Goal: Check status: Check status

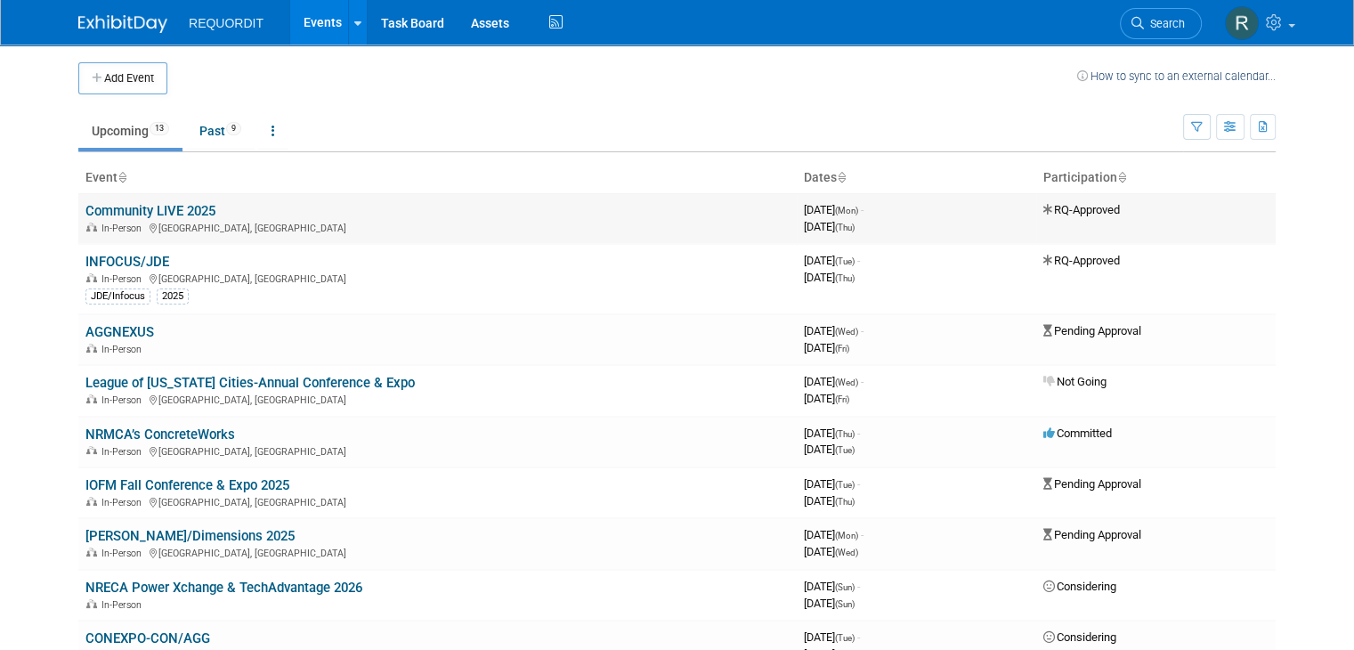
click at [167, 213] on link "Community LIVE 2025" at bounding box center [150, 211] width 130 height 16
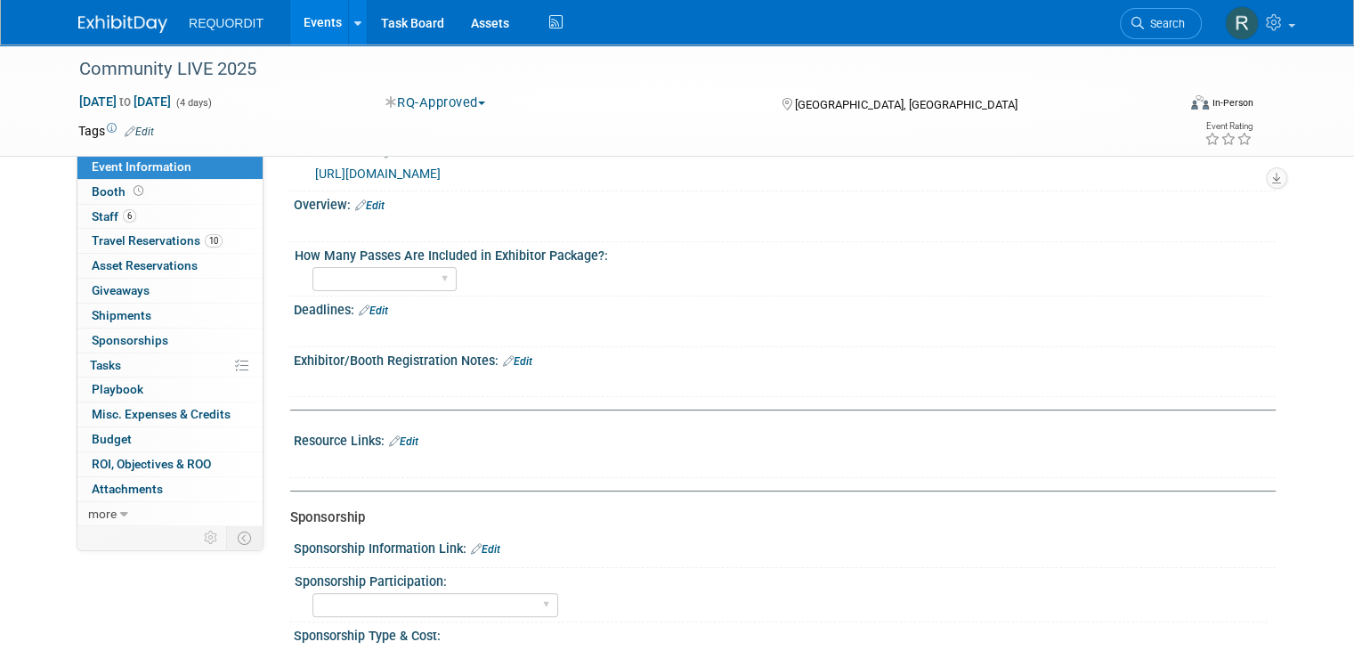
scroll to position [267, 0]
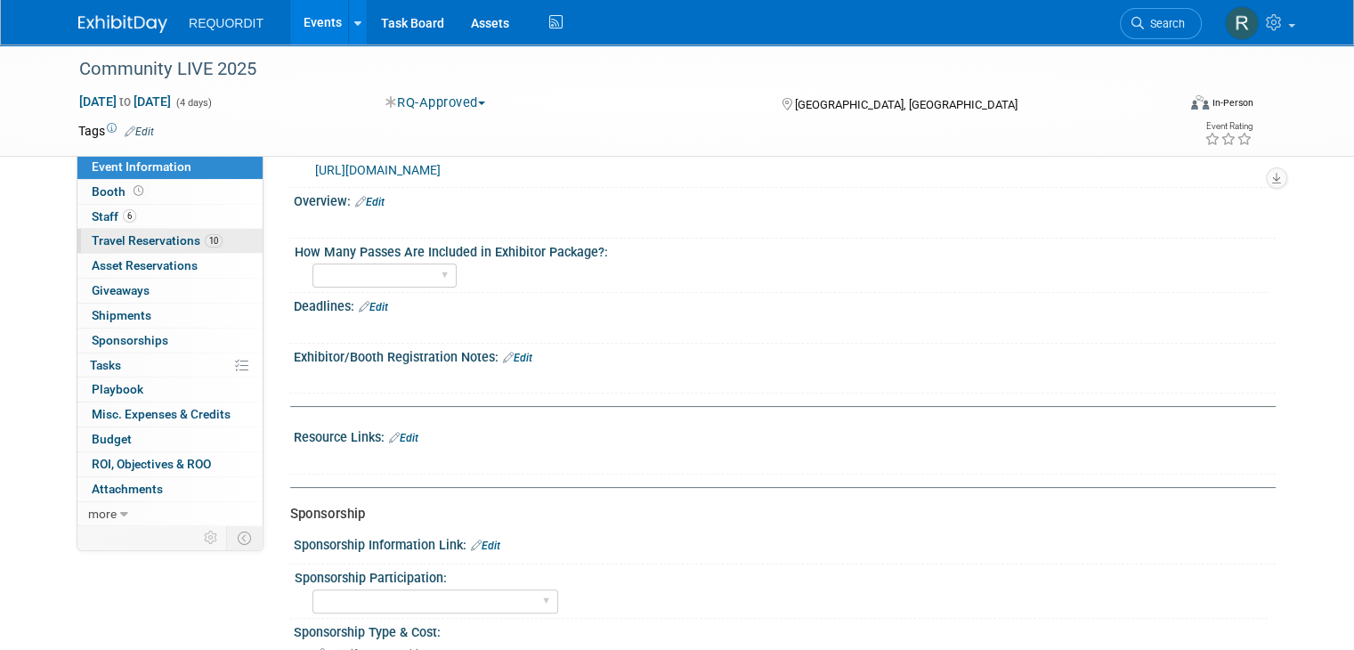
click at [133, 239] on span "Travel Reservations 10" at bounding box center [157, 240] width 131 height 14
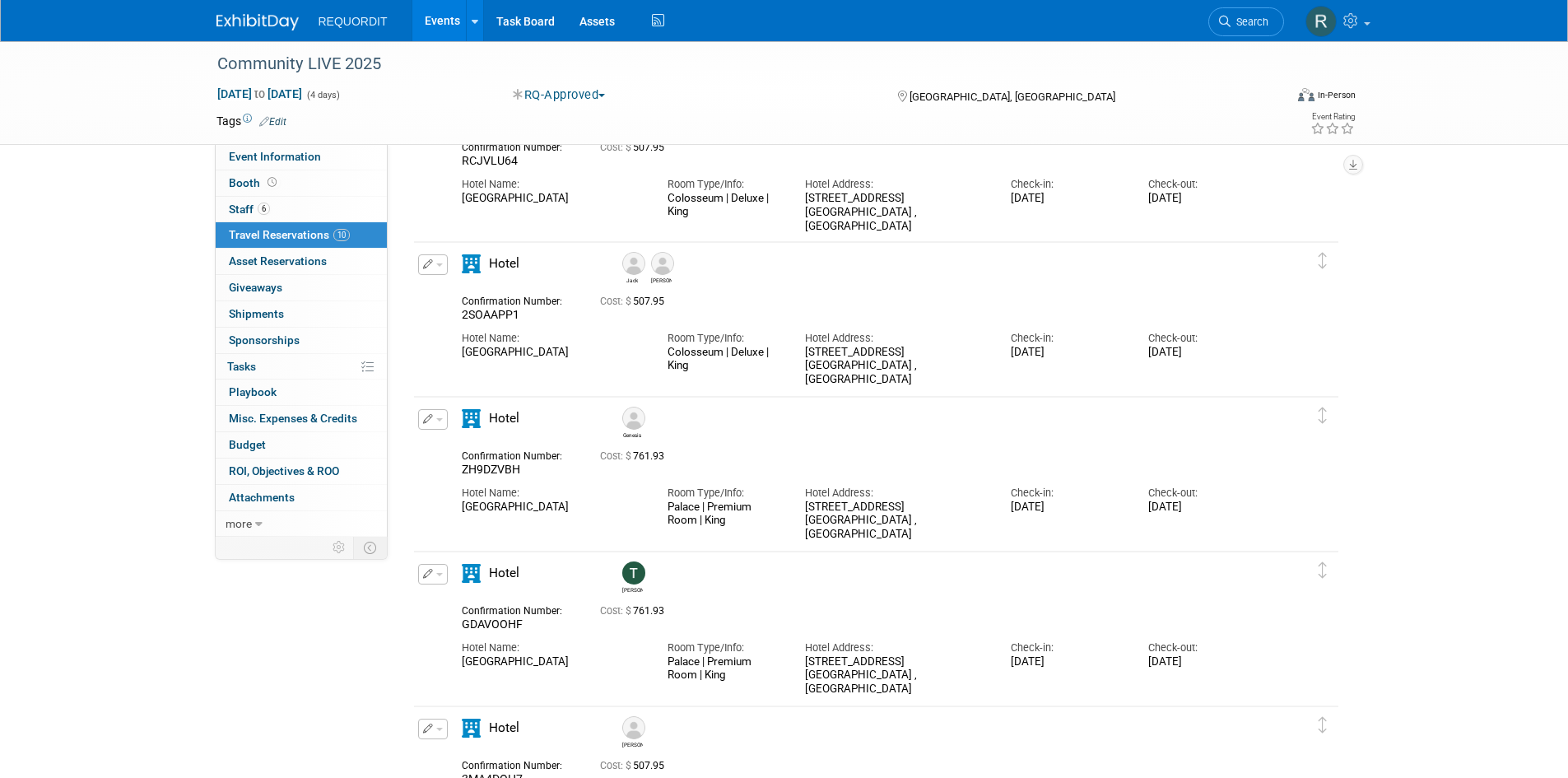
scroll to position [0, 0]
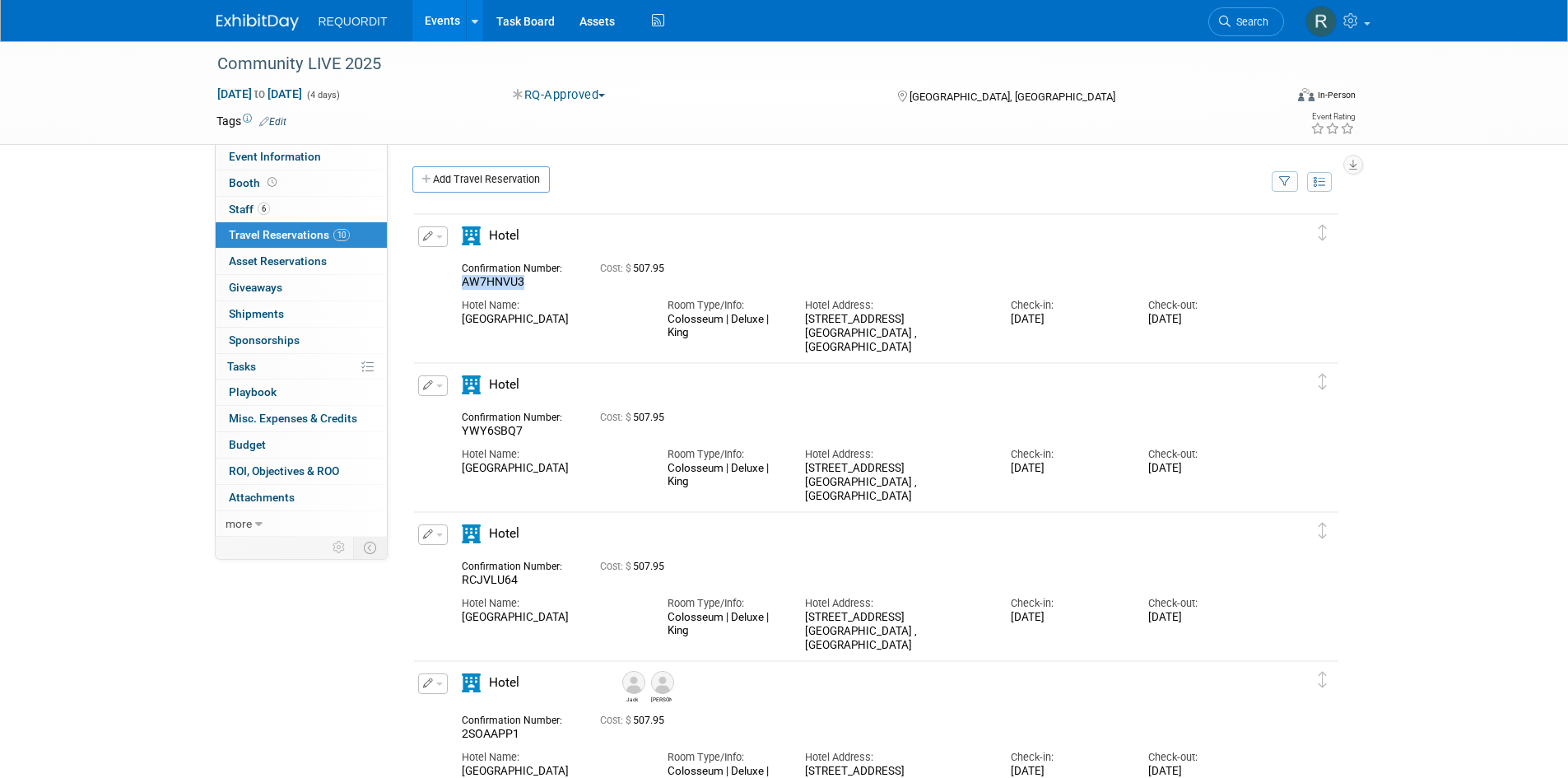
drag, startPoint x: 526, startPoint y: 289, endPoint x: 456, endPoint y: 287, distance: 70.0
click at [456, 287] on div "Confirmation Number: AW7HNVU3" at bounding box center [519, 274] width 139 height 32
copy span "AW7HNVU3"
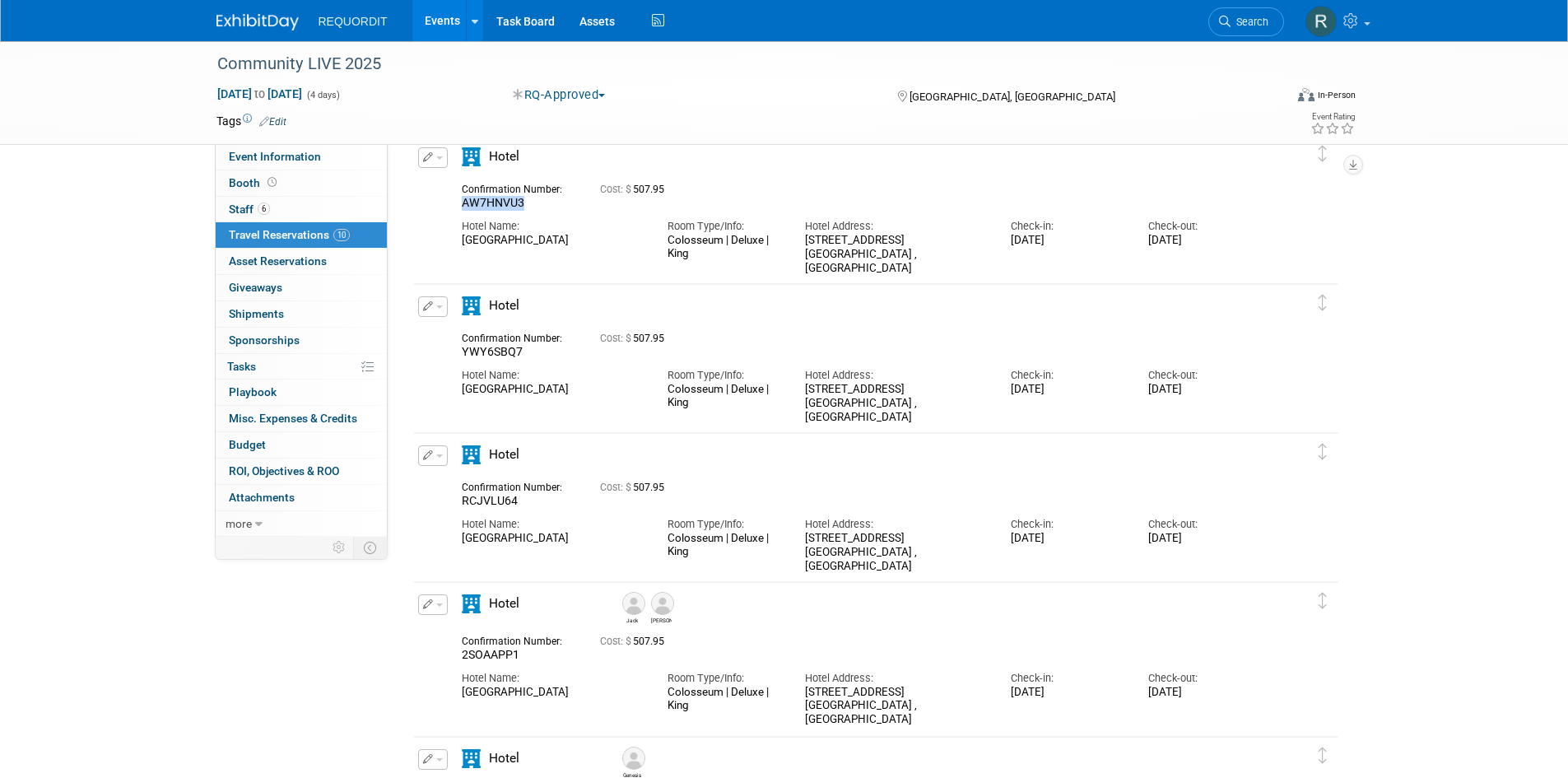
scroll to position [82, 0]
